Goal: Communication & Community: Ask a question

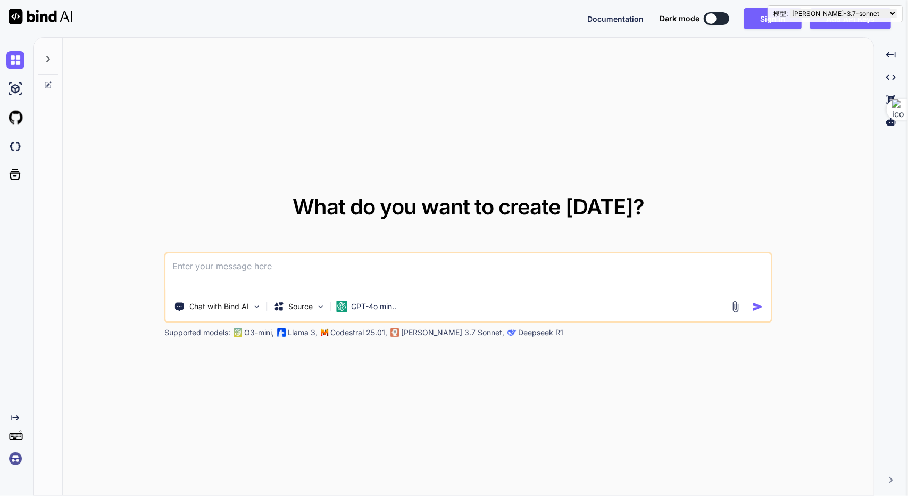
click at [286, 274] on textarea at bounding box center [468, 272] width 605 height 39
click at [232, 311] on p "Chat with Bind AI" at bounding box center [219, 306] width 60 height 11
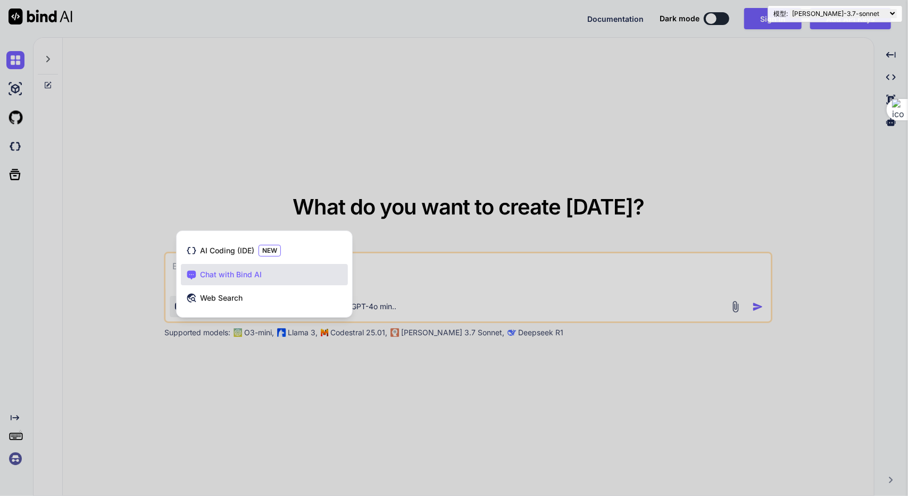
click at [457, 265] on div at bounding box center [454, 248] width 908 height 496
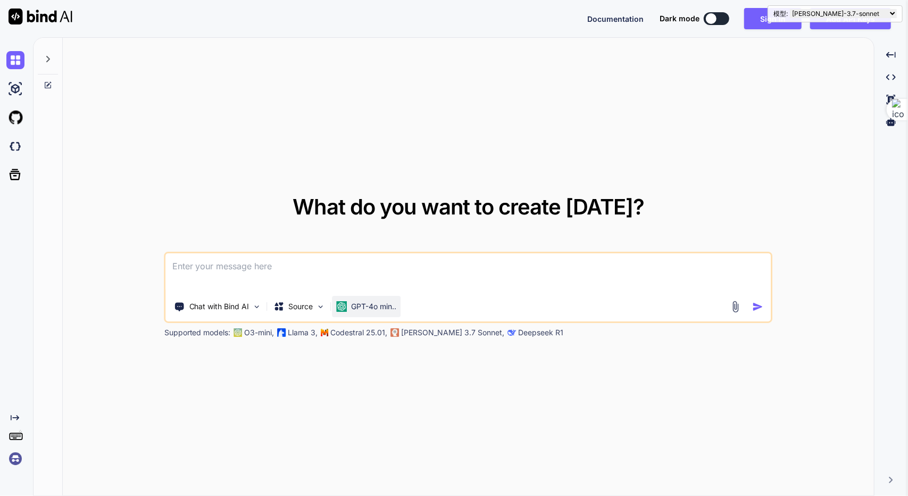
click at [366, 305] on p "GPT-4o min.." at bounding box center [374, 306] width 45 height 11
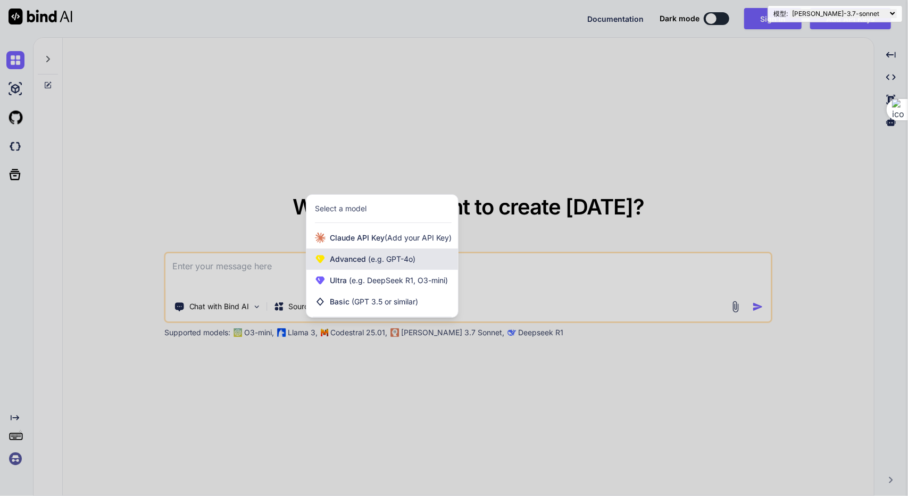
click at [431, 260] on div "Advanced (e.g. GPT-4o)" at bounding box center [382, 258] width 152 height 21
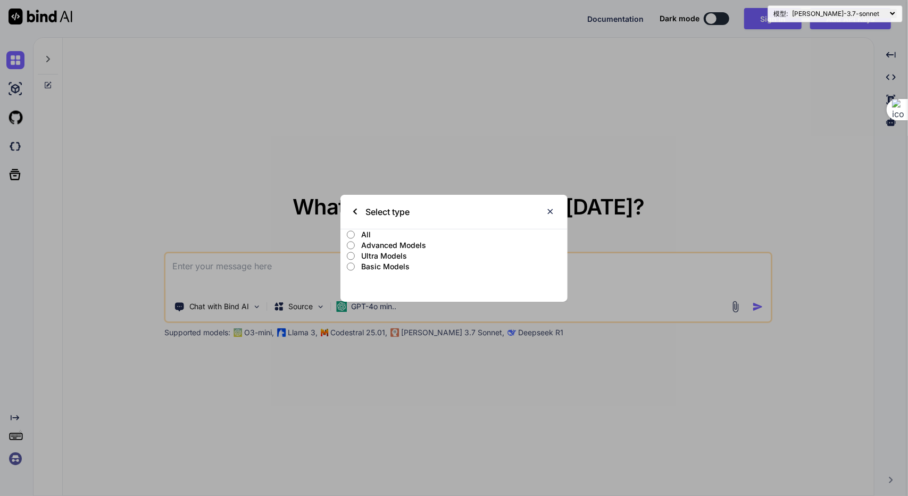
type textarea "x"
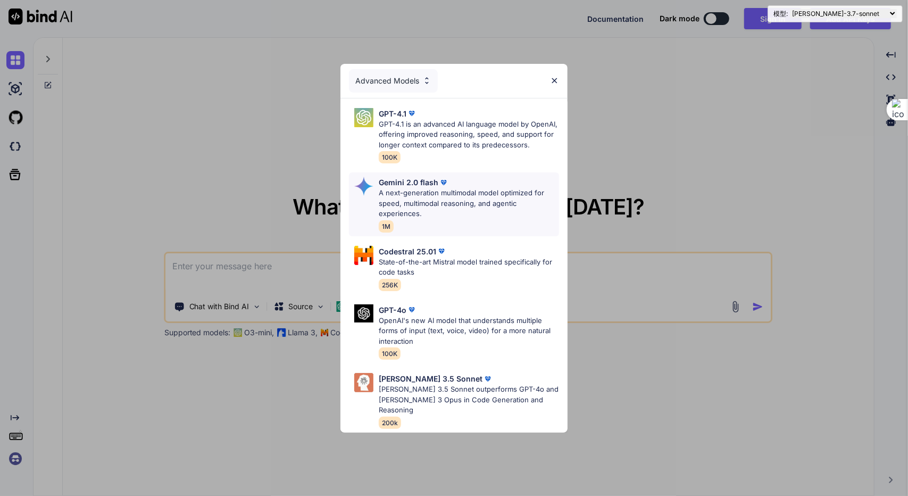
click at [483, 215] on p "A next-generation multimodal model optimized for speed, multimodal reasoning, a…" at bounding box center [469, 203] width 180 height 31
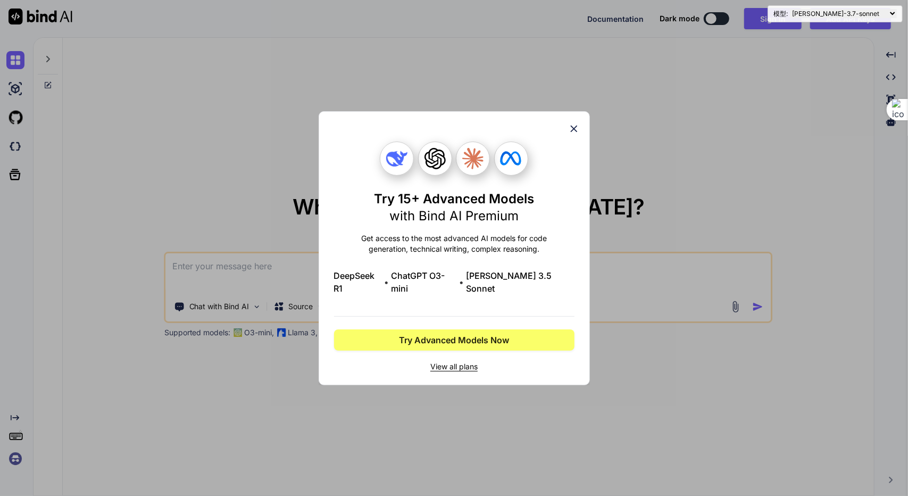
click at [576, 132] on icon at bounding box center [574, 129] width 12 height 12
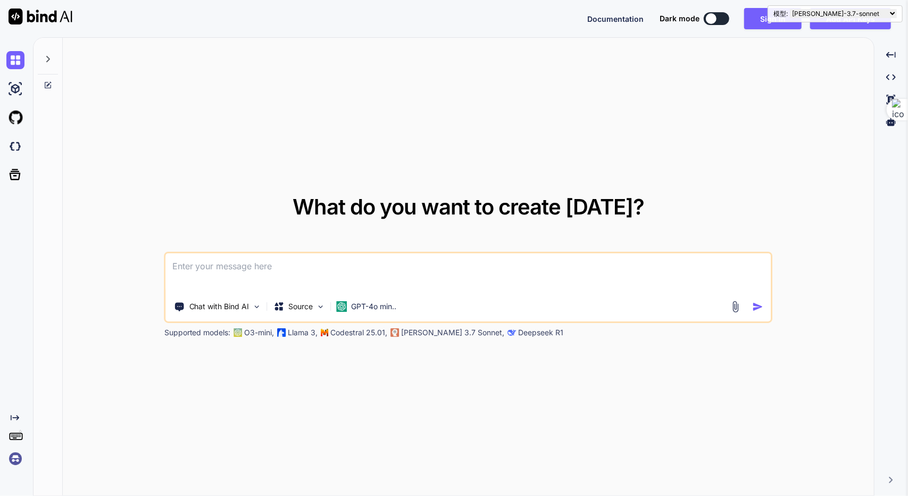
click at [867, 9] on select "claude-3.7-sonnet claude-3.7-sonnet-et claude-3-haiku claude-3-opus claude-3-so…" at bounding box center [843, 13] width 107 height 9
select select "o3-mini"
click at [808, 9] on select "claude-3.7-sonnet claude-3.7-sonnet-et claude-3-haiku claude-3-opus claude-3-so…" at bounding box center [843, 13] width 107 height 9
click at [842, 16] on select "[PERSON_NAME]-3.7-[PERSON_NAME]-3.7-sonnet-et [PERSON_NAME]-3-haiku [PERSON_NAM…" at bounding box center [843, 13] width 107 height 9
click at [774, 104] on div "What do you want to create [DATE]? Chat with Bind AI Source GPT-4o min.. Suppor…" at bounding box center [468, 267] width 811 height 458
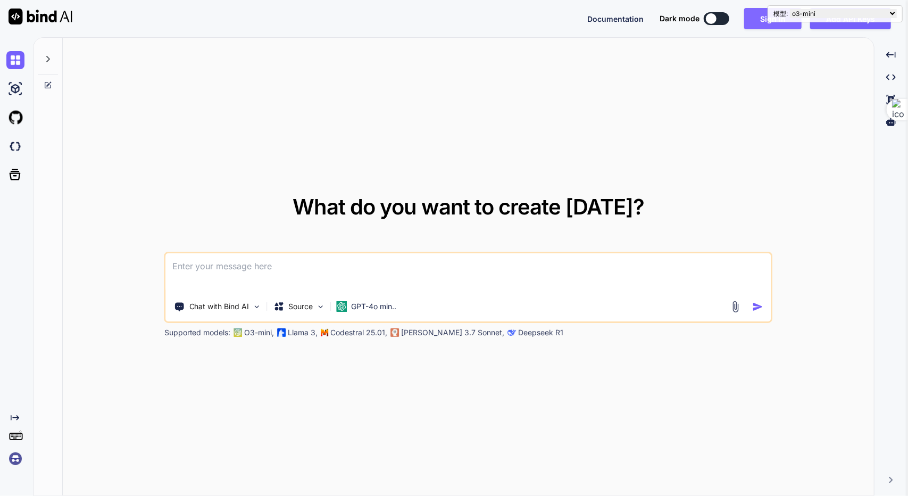
click at [767, 27] on button "Sign in" at bounding box center [772, 18] width 57 height 21
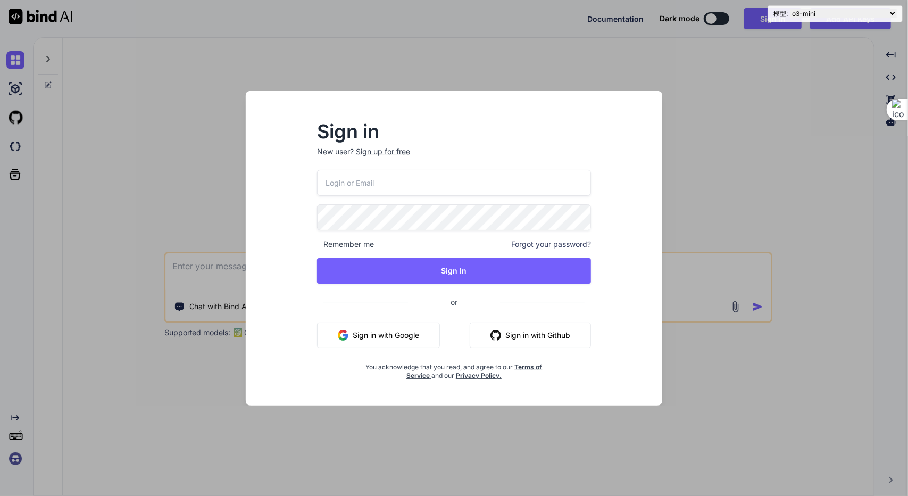
click at [353, 187] on input "email" at bounding box center [454, 183] width 274 height 26
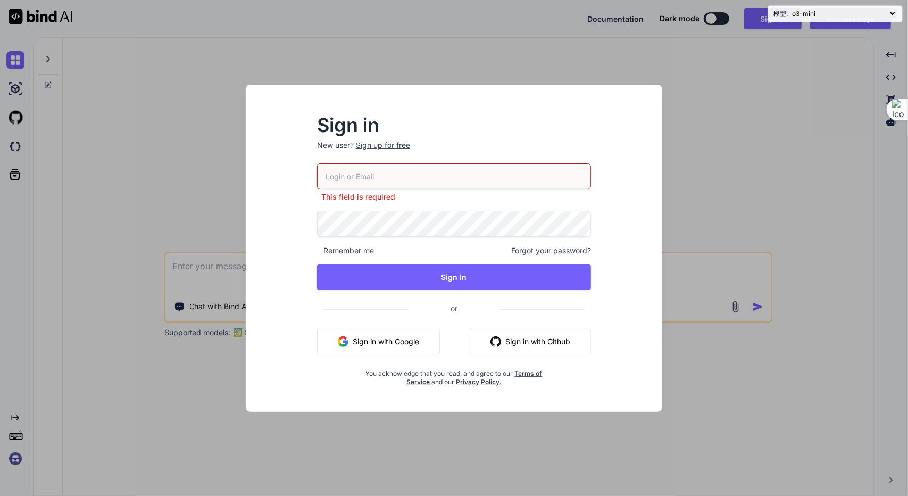
type input "reidentify@foxmail.com"
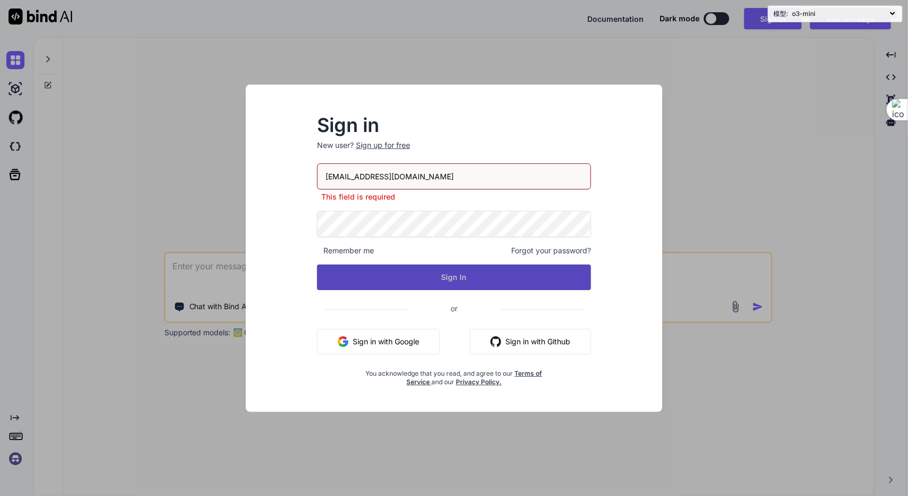
click at [454, 283] on button "Sign In" at bounding box center [454, 277] width 274 height 26
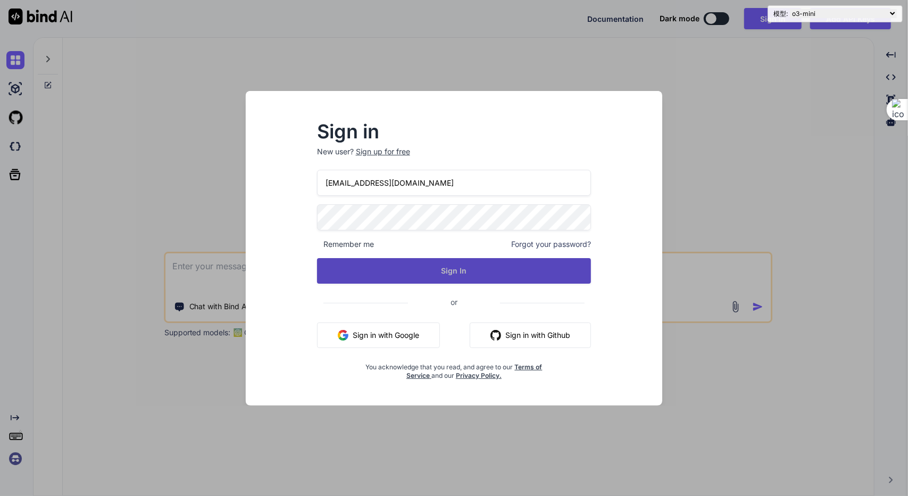
click at [473, 258] on button "Sign In" at bounding box center [454, 271] width 274 height 26
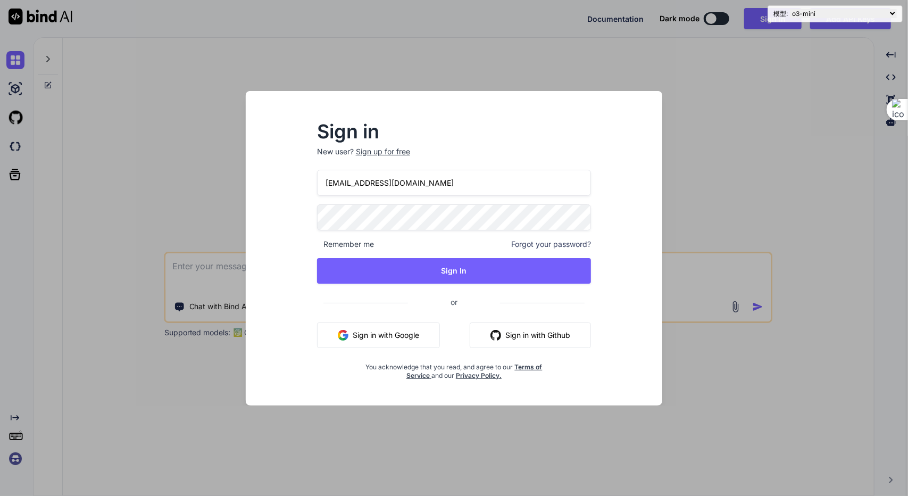
click at [365, 243] on span "Remember me" at bounding box center [345, 244] width 57 height 11
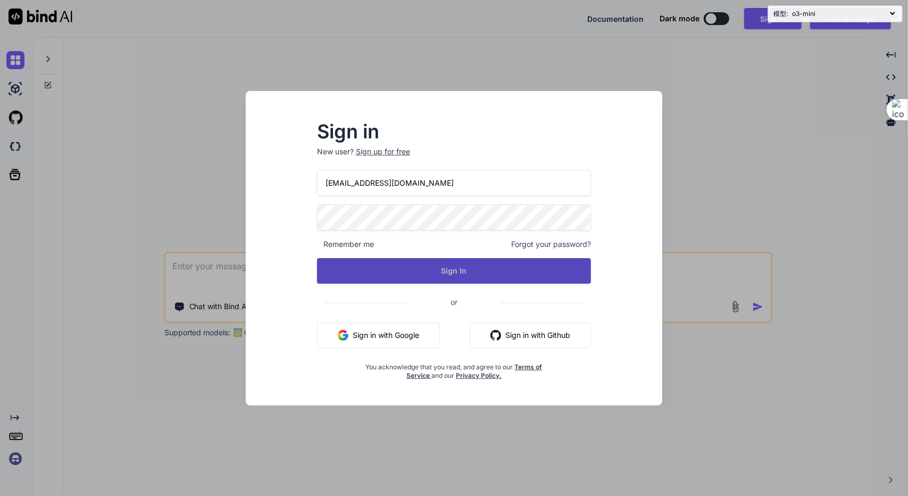
click at [481, 262] on button "Sign In" at bounding box center [454, 271] width 274 height 26
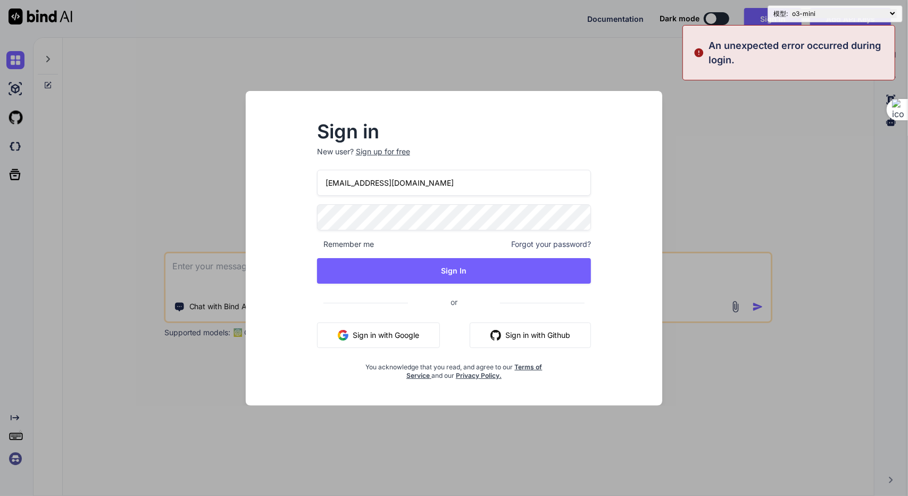
drag, startPoint x: 489, startPoint y: 177, endPoint x: 457, endPoint y: 173, distance: 32.2
click at [489, 177] on input "reidentify@foxmail.com" at bounding box center [454, 183] width 274 height 26
click at [395, 152] on div "Sign up for free" at bounding box center [383, 151] width 54 height 11
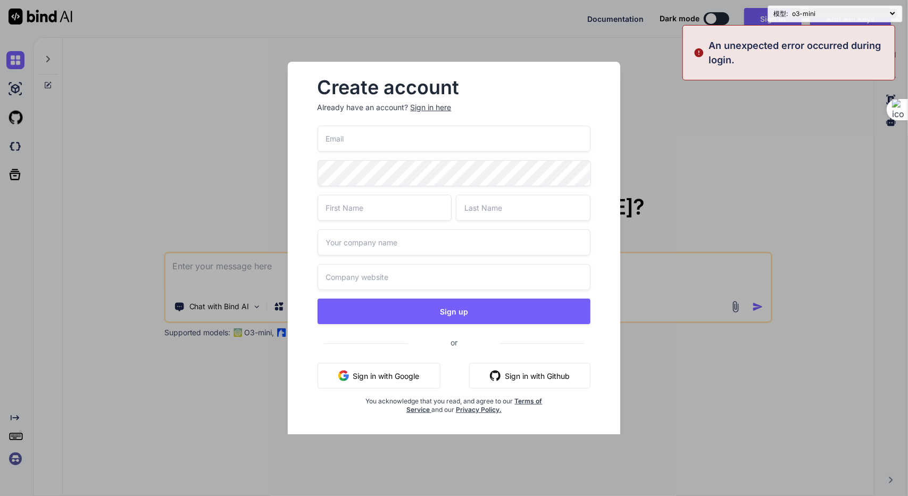
click at [421, 146] on input "email" at bounding box center [453, 139] width 273 height 26
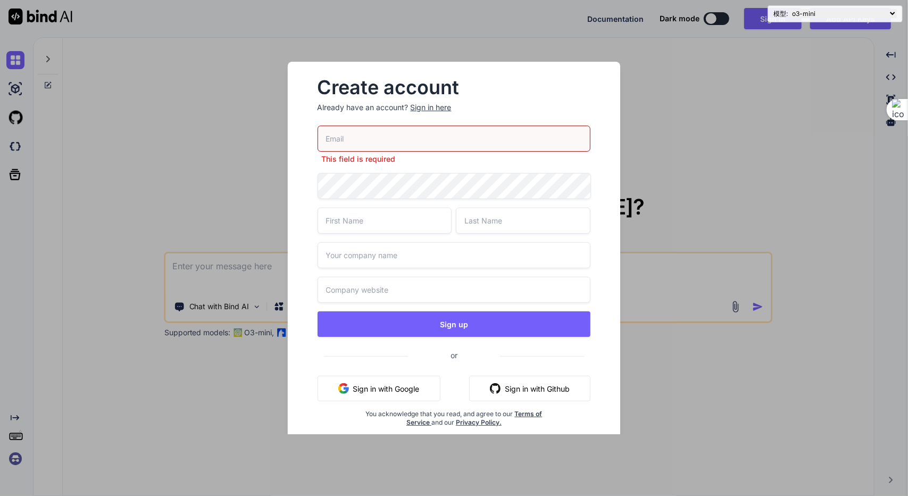
click at [390, 169] on div "This field is required Sign up or Sign in with Google Sign in with Github You a…" at bounding box center [453, 289] width 273 height 327
type input "reidentify@foxmail.com"
click at [421, 225] on input "text" at bounding box center [384, 220] width 135 height 26
type input "Cory"
type input "wom"
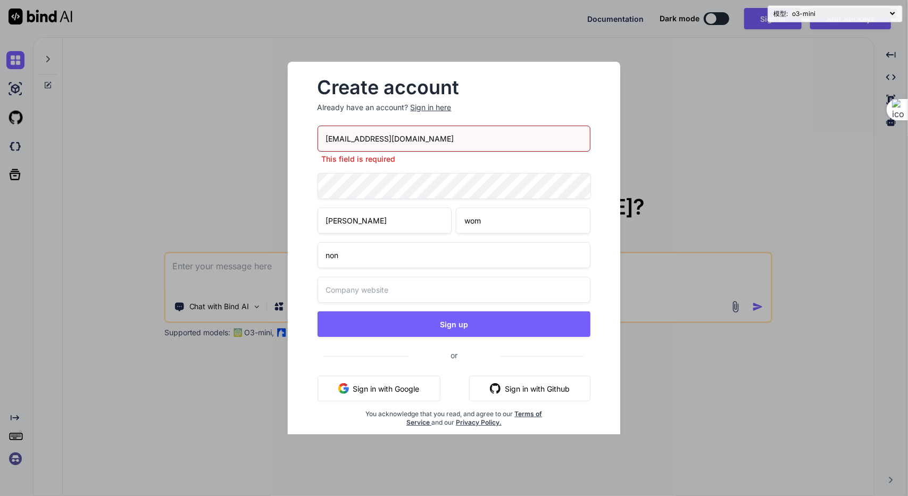
type input "non"
click at [438, 129] on input "reidentify@foxmail.com" at bounding box center [453, 139] width 273 height 26
drag, startPoint x: 441, startPoint y: 129, endPoint x: 241, endPoint y: 123, distance: 200.0
click at [232, 124] on div "Create account Already have an account? Sign in here reidentify@foxmail.com Thi…" at bounding box center [454, 248] width 908 height 496
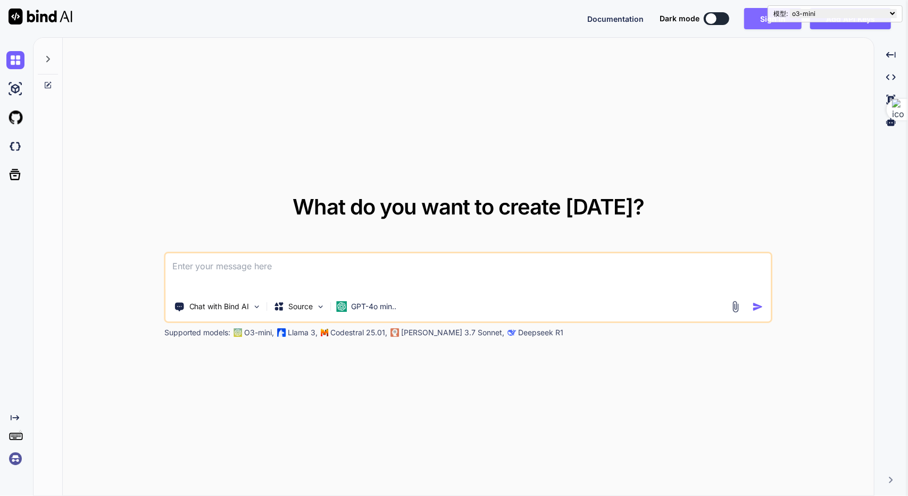
click at [780, 20] on button "Sign in" at bounding box center [772, 18] width 57 height 21
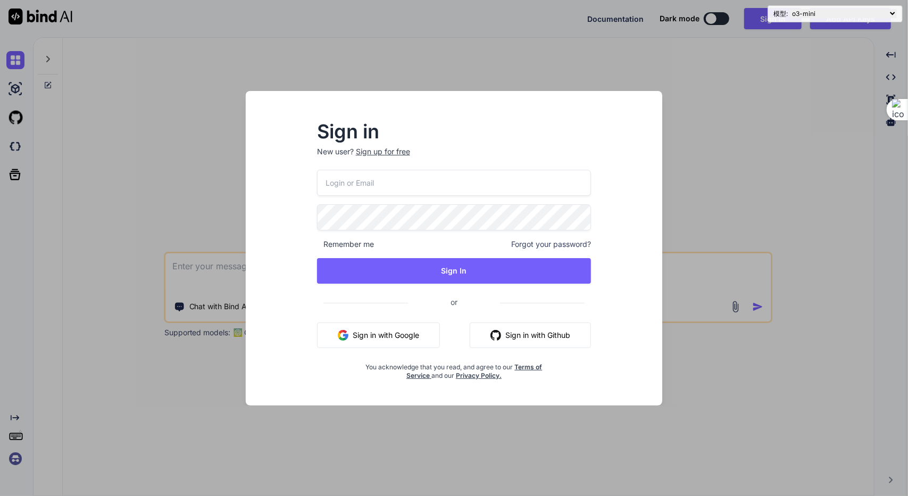
drag, startPoint x: 346, startPoint y: 180, endPoint x: 374, endPoint y: 183, distance: 28.4
click at [346, 180] on input "email" at bounding box center [454, 183] width 274 height 26
type input "reidentify@foxmail.com"
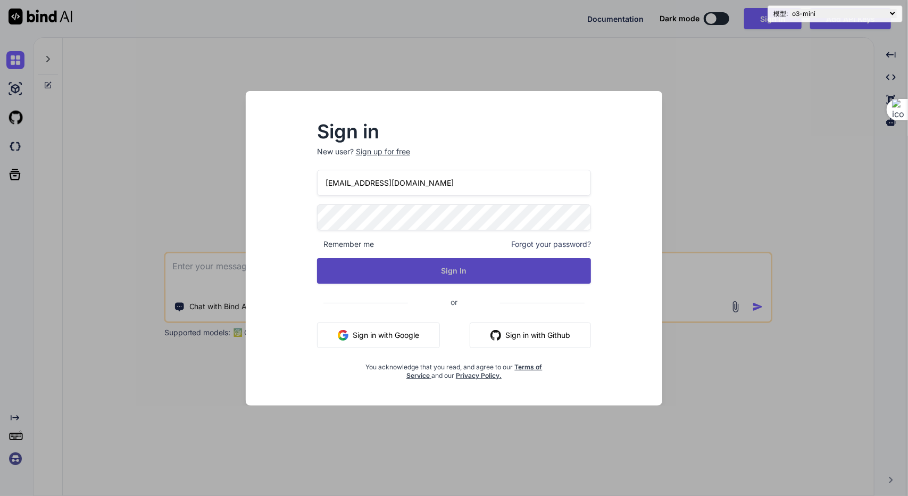
click at [432, 261] on button "Sign In" at bounding box center [454, 271] width 274 height 26
click at [437, 267] on button "Sign In" at bounding box center [454, 271] width 274 height 26
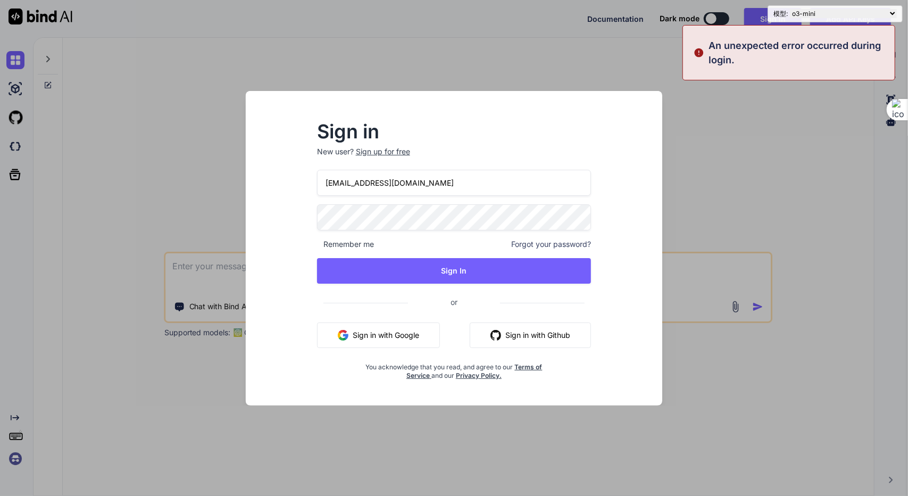
click at [769, 54] on p "An unexpected error occurred during login." at bounding box center [798, 52] width 180 height 29
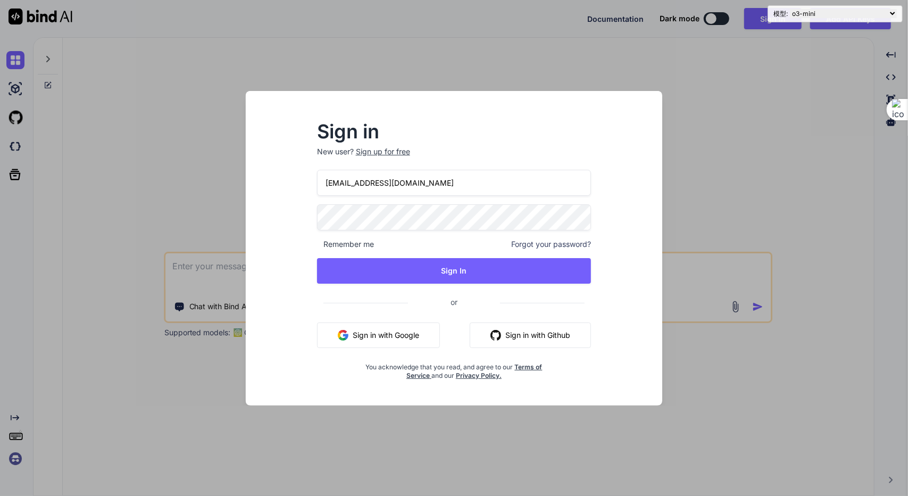
click at [691, 136] on div "Sign in New user? Sign up for free reidentify@foxmail.com Remember me Forgot yo…" at bounding box center [454, 248] width 908 height 496
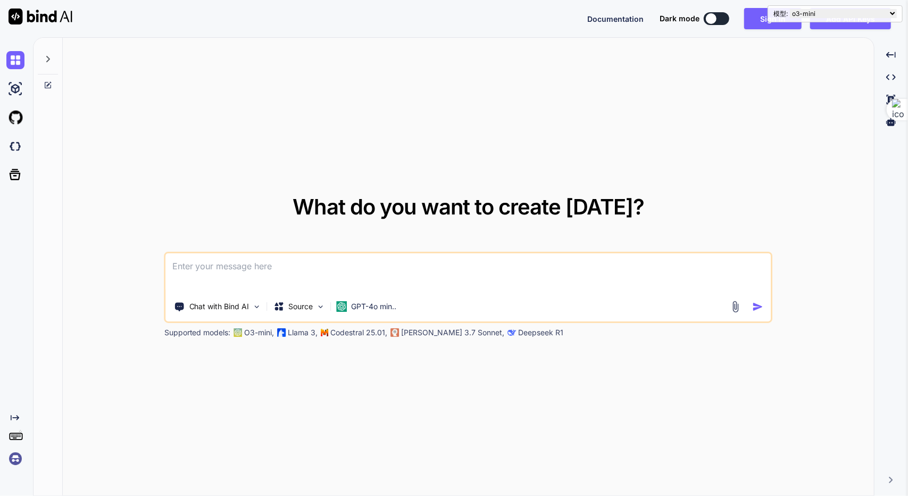
click at [0, 495] on div at bounding box center [0, 496] width 0 height 0
click at [770, 16] on button "Sign in" at bounding box center [772, 18] width 57 height 21
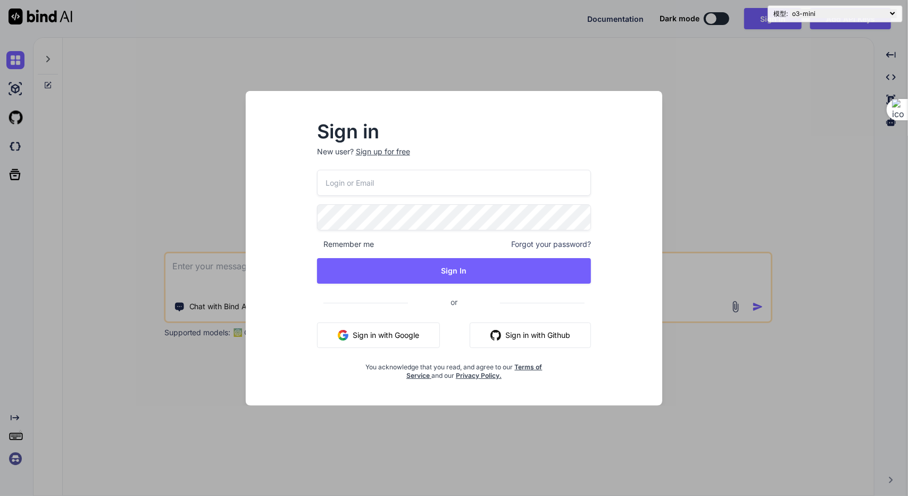
click at [402, 341] on button "Sign in with Google" at bounding box center [378, 335] width 123 height 26
click at [370, 338] on button "Sign in with Google" at bounding box center [378, 335] width 123 height 26
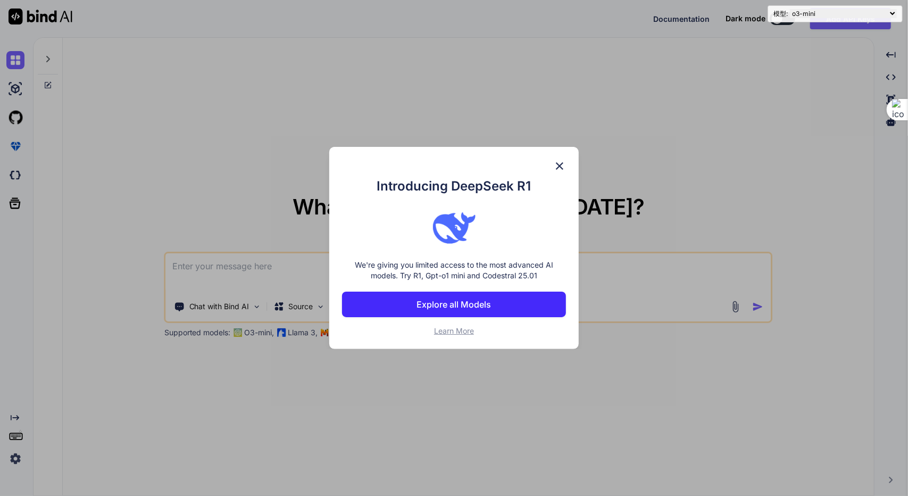
type textarea "x"
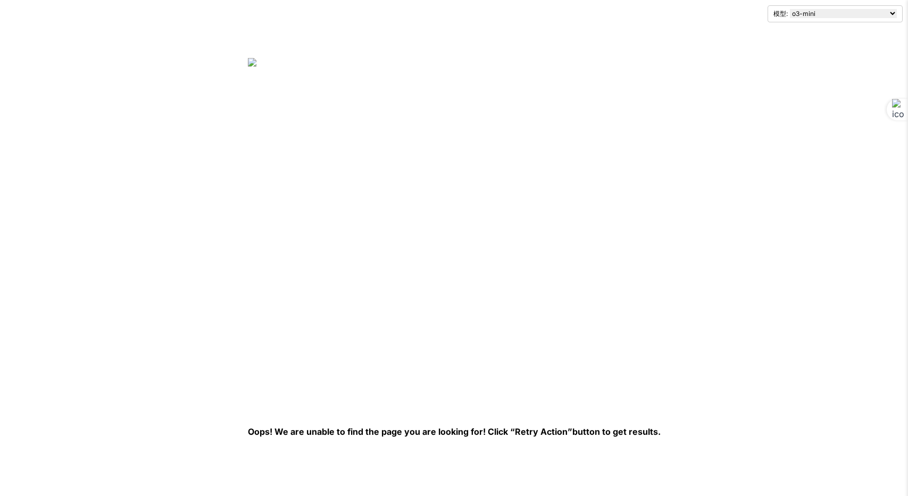
select select "o3-mini"
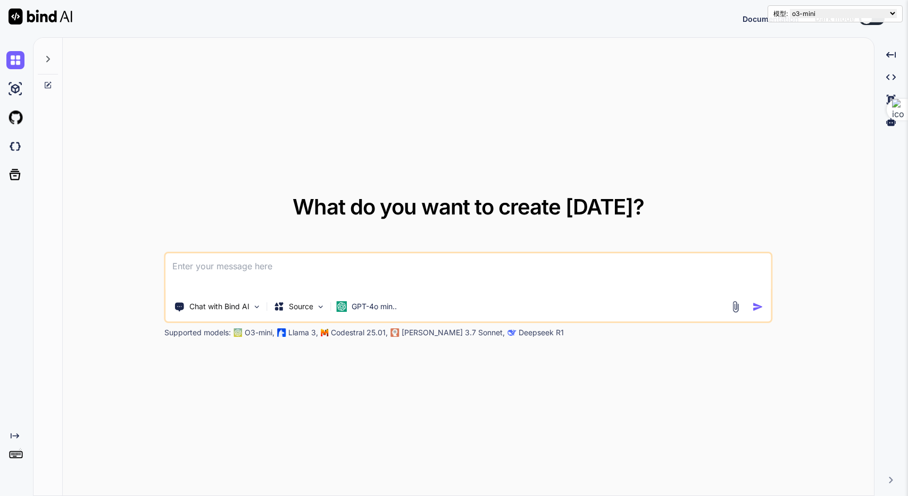
select select "o3-mini"
type textarea "x"
drag, startPoint x: 863, startPoint y: 16, endPoint x: 786, endPoint y: 80, distance: 100.4
click at [786, 80] on body "模型: claude-3.7-sonnet claude-3.7-sonnet-et claude-3-haiku claude-3-opus claude-…" at bounding box center [454, 248] width 908 height 496
click at [757, 98] on div "What do you want to create [DATE]? Chat with Bind AI Source GPT-4o min.. Suppor…" at bounding box center [468, 267] width 811 height 458
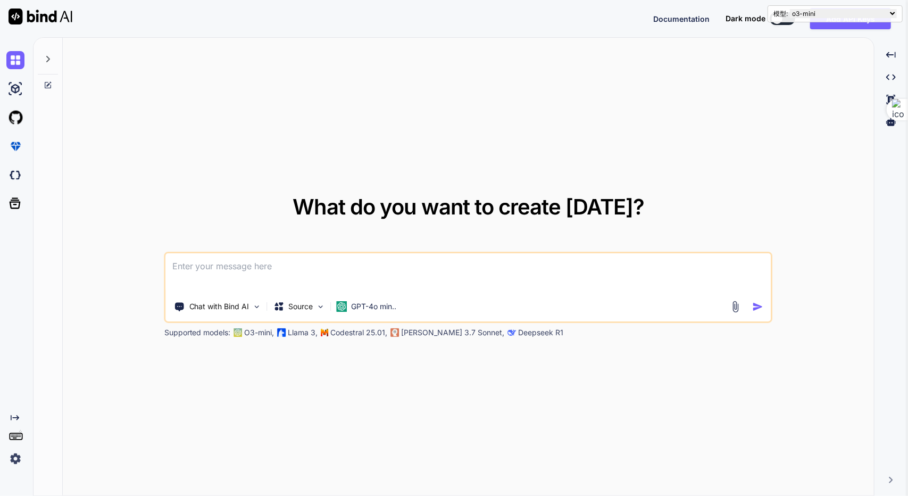
click at [445, 275] on textarea at bounding box center [468, 272] width 605 height 39
type textarea "n"
type textarea "x"
type textarea "ni"
type textarea "x"
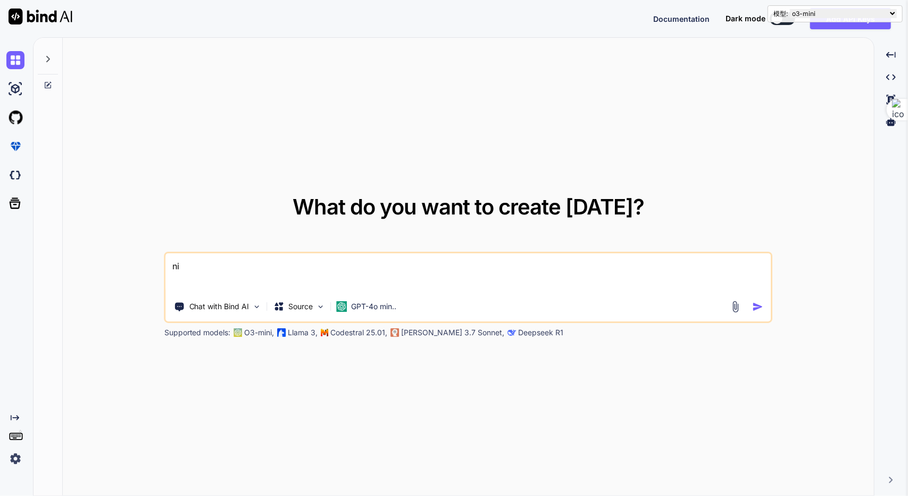
type textarea "ni'h"
type textarea "x"
type textarea "你好"
type textarea "x"
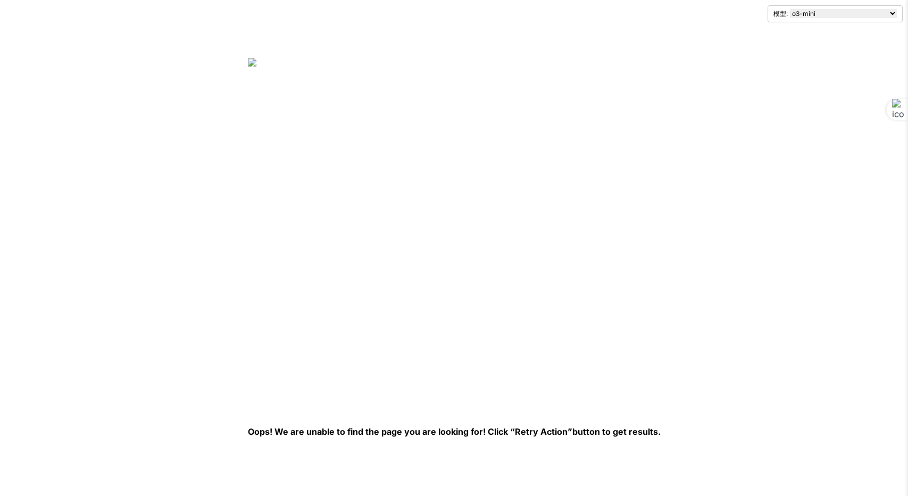
select select "o3-mini"
drag, startPoint x: 328, startPoint y: 65, endPoint x: 336, endPoint y: 63, distance: 8.3
click at [331, 64] on img at bounding box center [421, 231] width 346 height 346
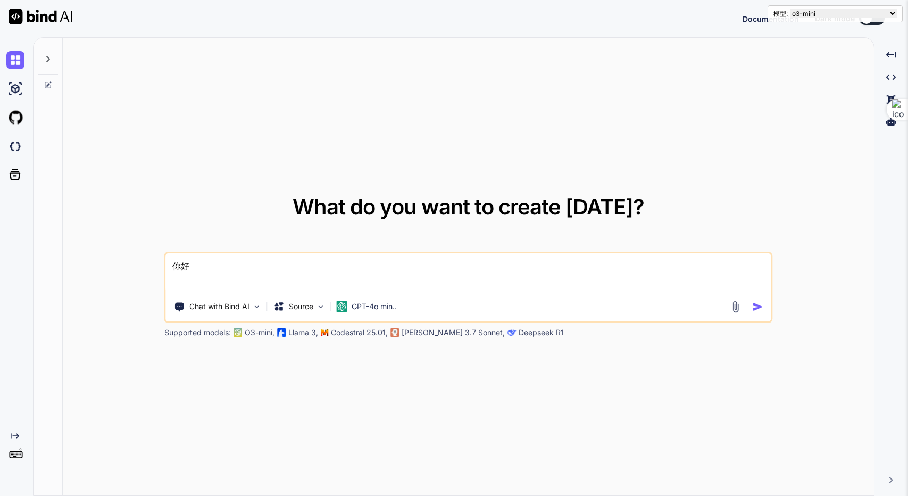
select select "o3-mini"
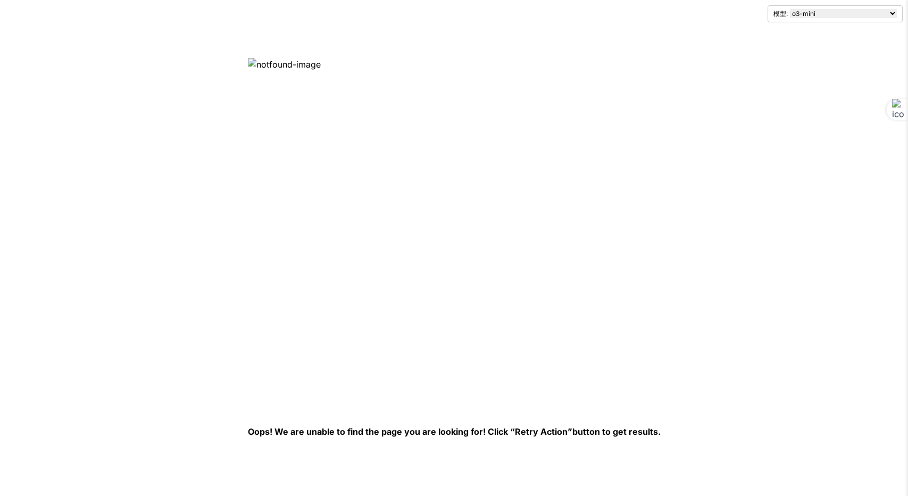
select select "o3-mini"
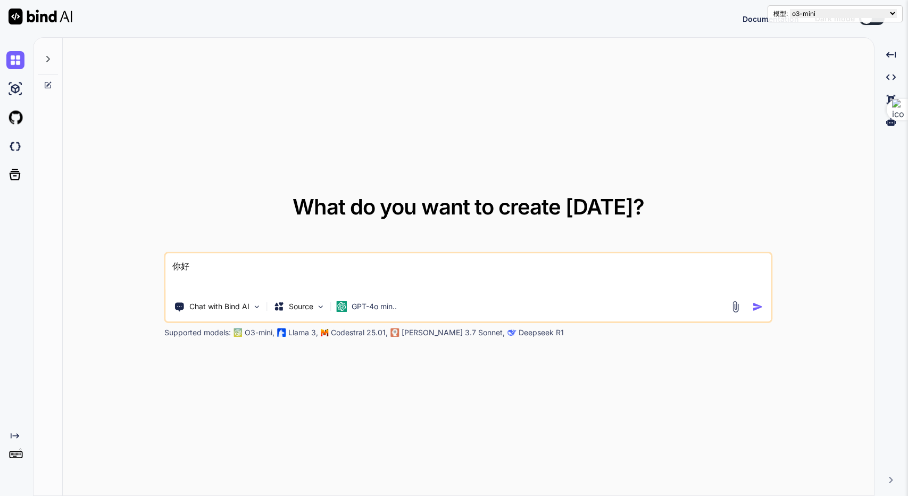
select select "o3-mini"
click at [12, 93] on img at bounding box center [15, 89] width 18 height 18
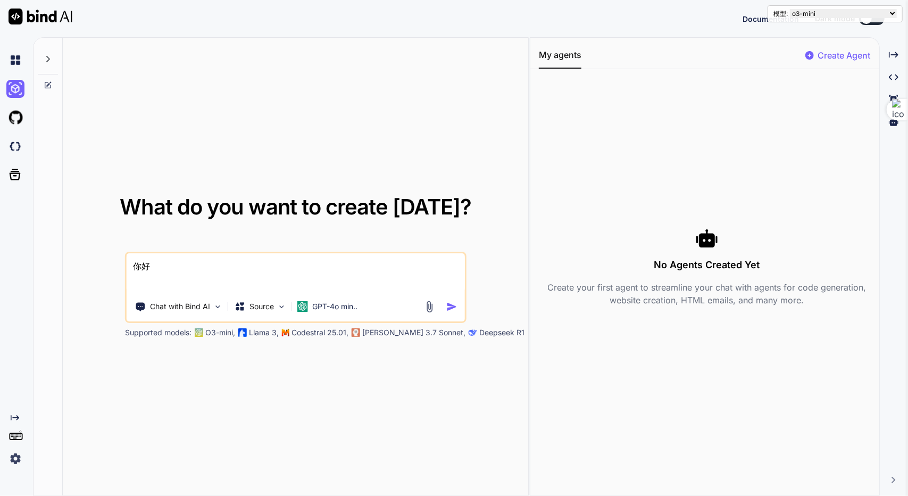
click at [184, 277] on textarea "你好" at bounding box center [296, 272] width 338 height 39
type textarea "x"
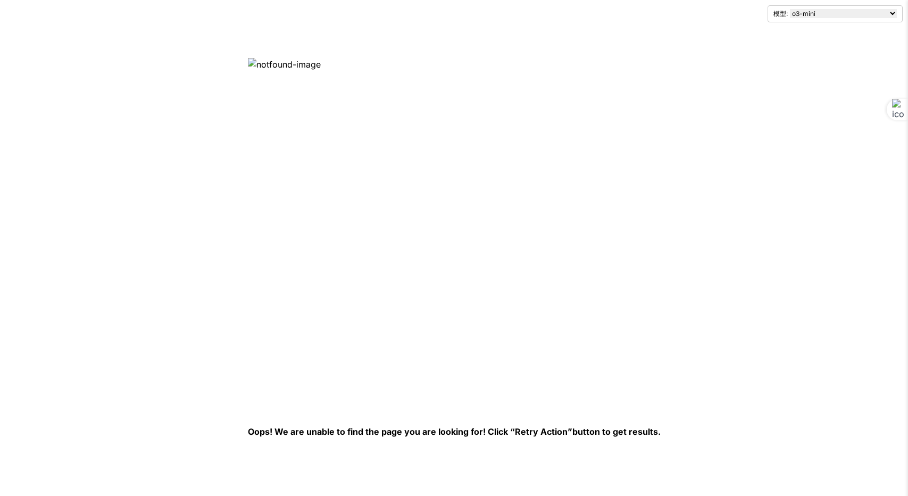
select select "o3-mini"
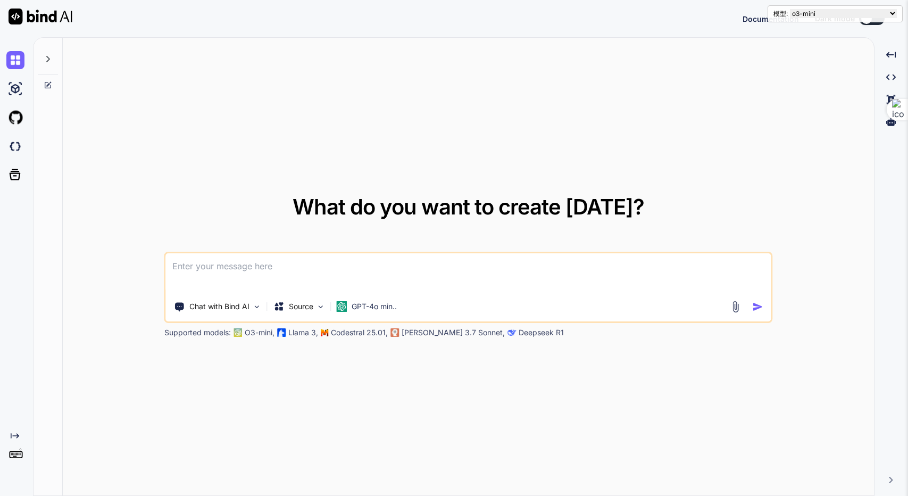
select select "o3-mini"
click at [304, 285] on textarea at bounding box center [468, 272] width 605 height 39
type textarea "i"
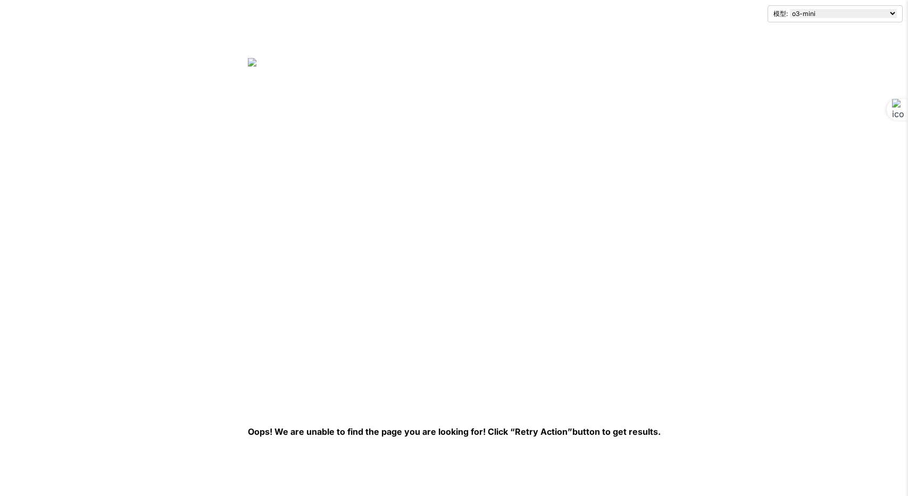
select select "o3-mini"
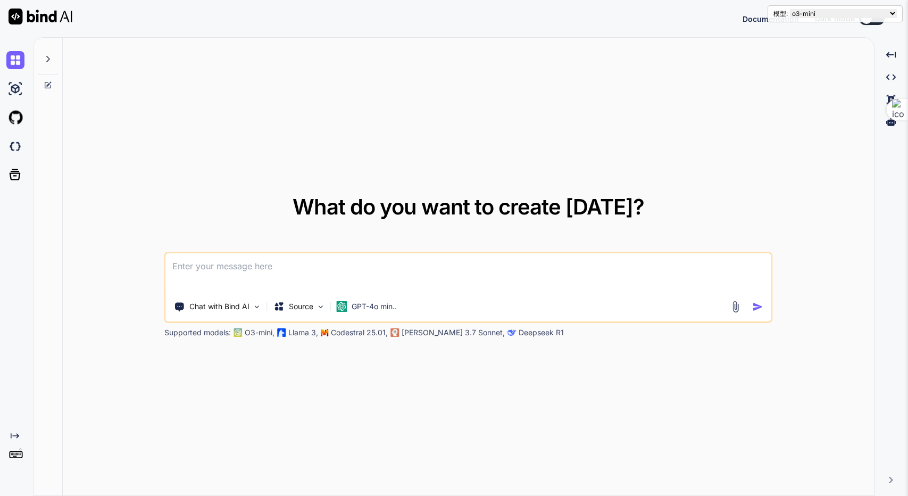
select select "o3-mini"
type textarea "x"
drag, startPoint x: 765, startPoint y: 96, endPoint x: 688, endPoint y: 69, distance: 81.4
click at [765, 96] on div "What do you want to create [DATE]? Chat with Bind AI Source GPT-4o min.. Suppor…" at bounding box center [468, 267] width 811 height 458
